Goal: Task Accomplishment & Management: Use online tool/utility

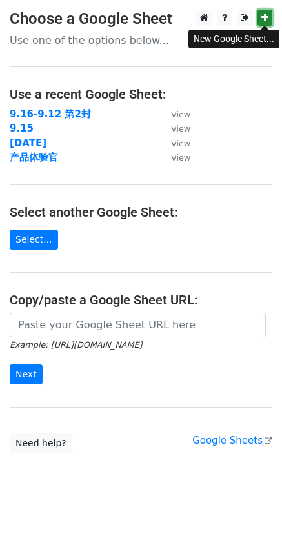
click at [263, 21] on icon at bounding box center [264, 17] width 7 height 9
click at [28, 239] on link "Select..." at bounding box center [34, 239] width 48 height 20
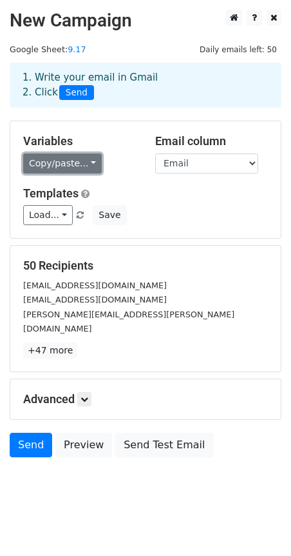
click at [93, 163] on link "Copy/paste..." at bounding box center [62, 163] width 79 height 20
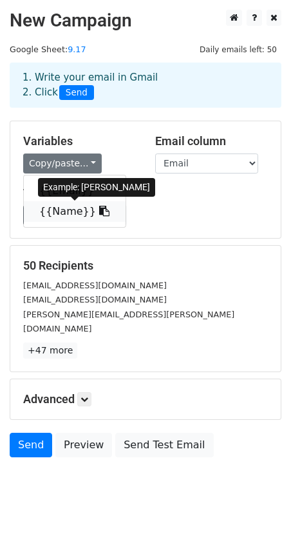
click at [57, 213] on link "{{Name}}" at bounding box center [75, 211] width 102 height 21
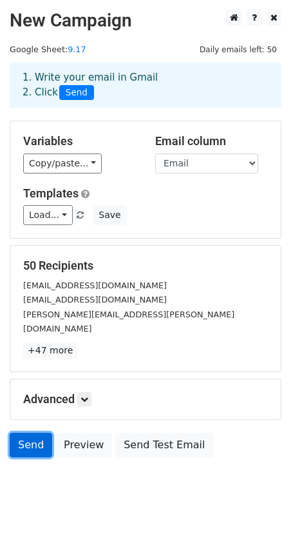
click at [37, 435] on link "Send" at bounding box center [31, 445] width 43 height 24
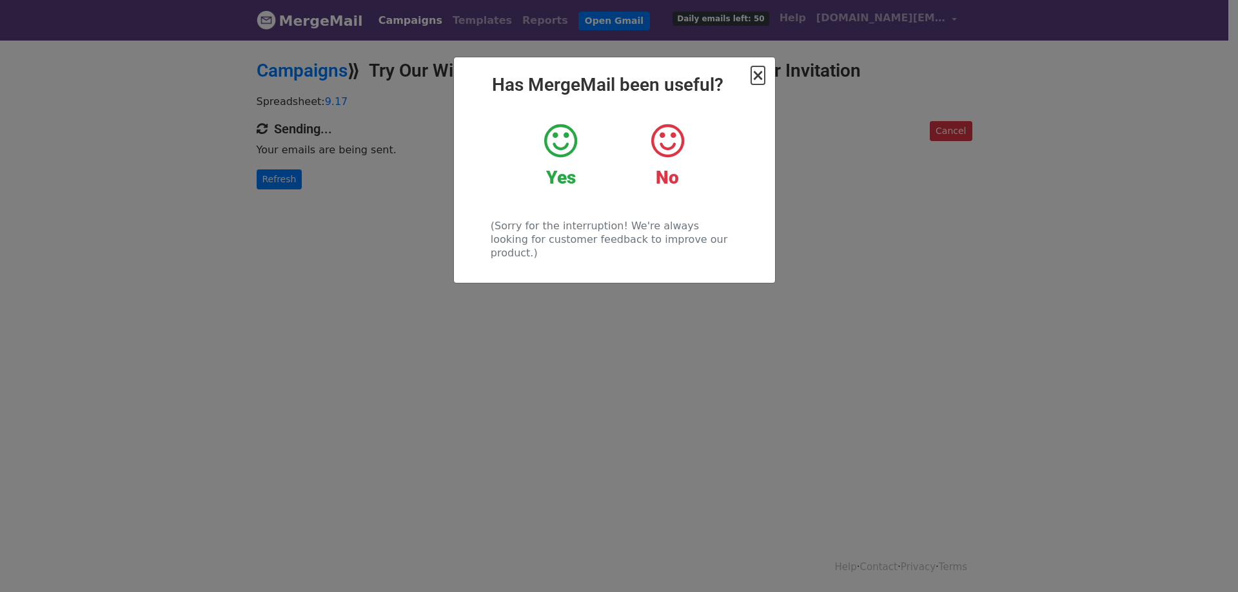
click at [759, 79] on span "×" at bounding box center [757, 75] width 13 height 18
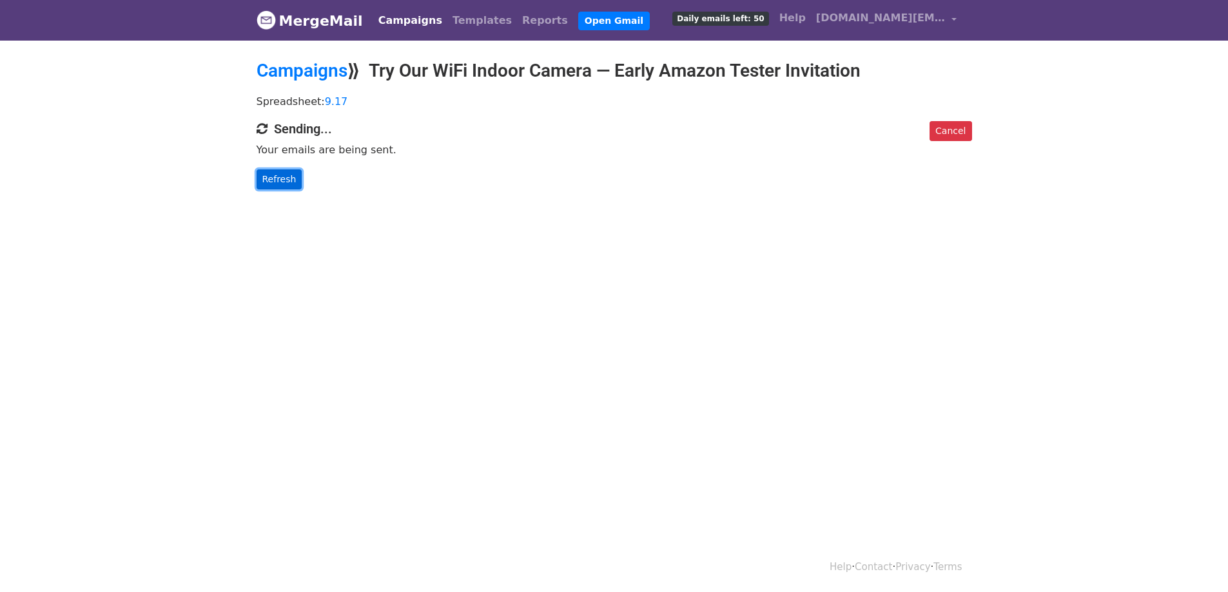
click at [280, 186] on link "Refresh" at bounding box center [280, 180] width 46 height 20
